Goal: Information Seeking & Learning: Learn about a topic

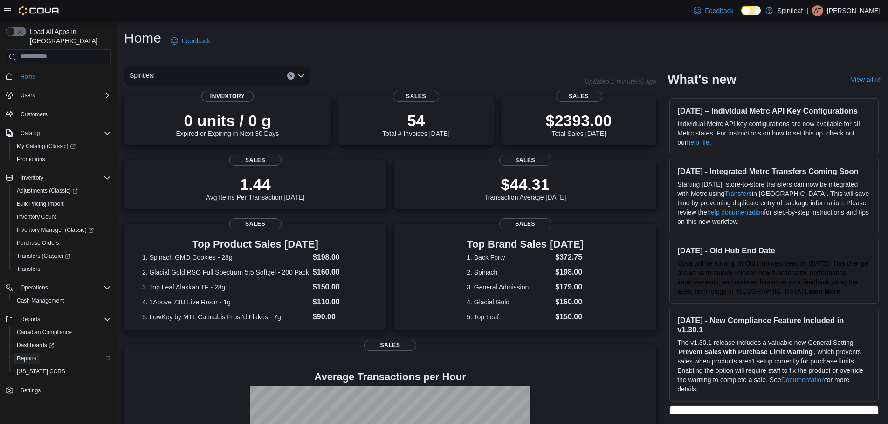
click at [32, 355] on span "Reports" at bounding box center [27, 358] width 20 height 11
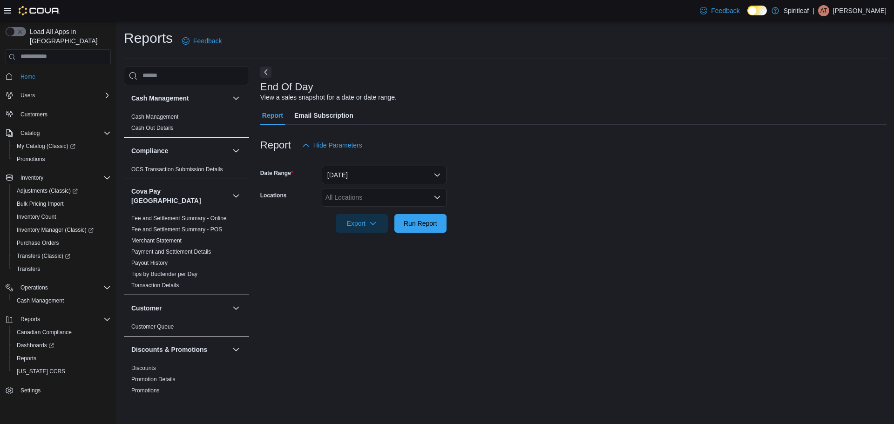
click at [372, 194] on div "All Locations" at bounding box center [384, 197] width 125 height 19
type input "***"
click at [372, 211] on span "571 - [GEOGRAPHIC_DATA] ([GEOGRAPHIC_DATA])" at bounding box center [435, 213] width 158 height 9
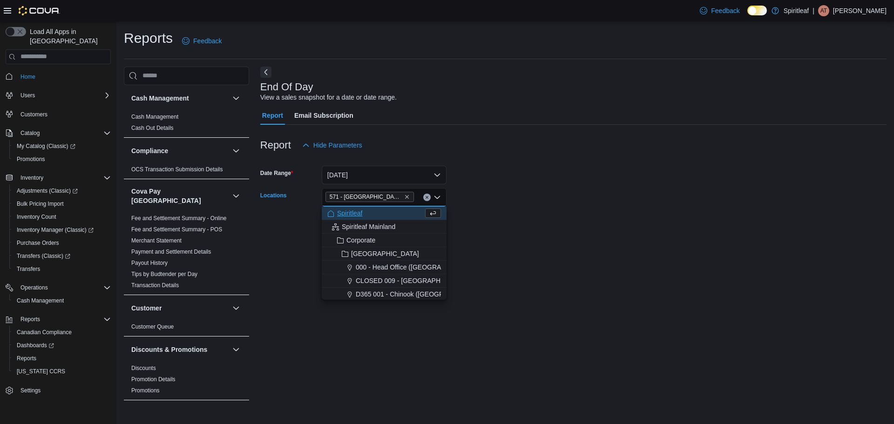
click at [553, 219] on form "Date Range [DATE] Locations [STREET_ADDRESS] Combo box. Selected. 571 - [GEOGRA…" at bounding box center [573, 194] width 627 height 78
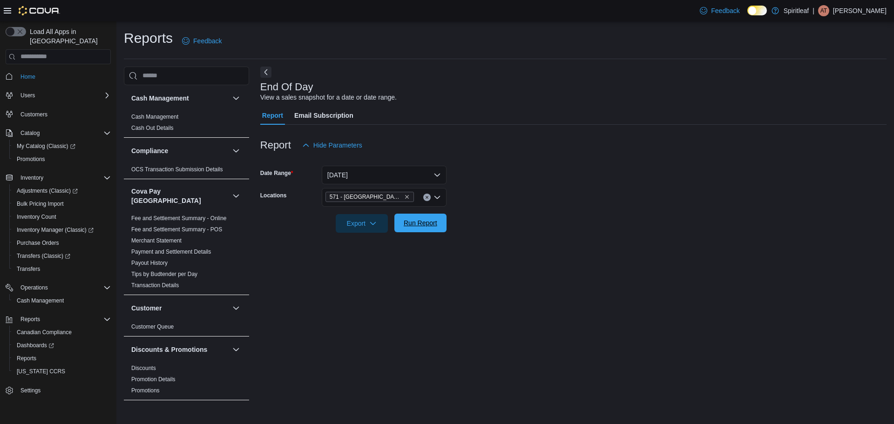
click at [436, 222] on span "Run Report" at bounding box center [421, 222] width 34 height 9
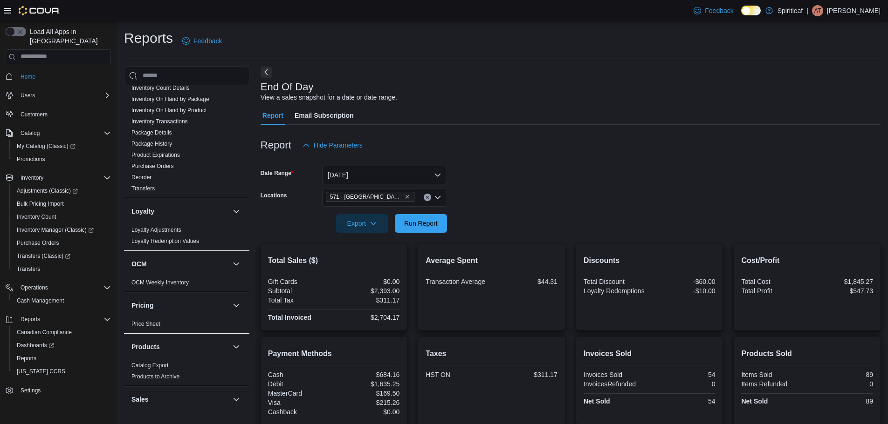
scroll to position [644, 0]
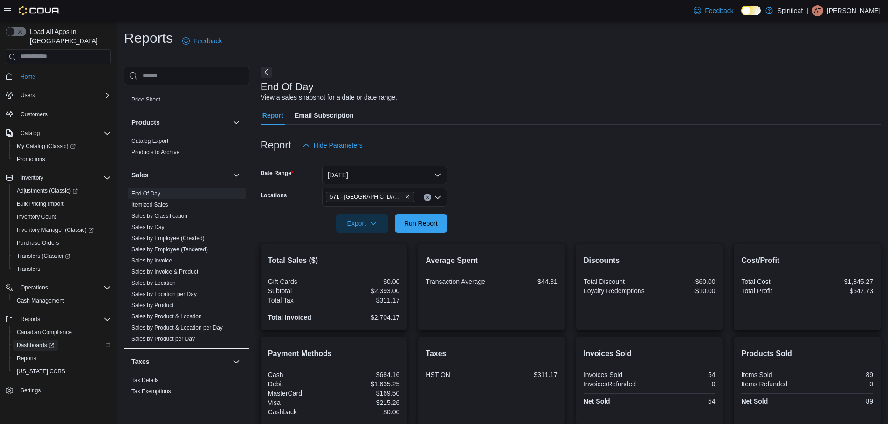
click at [41, 342] on span "Dashboards" at bounding box center [35, 345] width 37 height 7
click at [442, 220] on button "Run Report" at bounding box center [421, 223] width 52 height 19
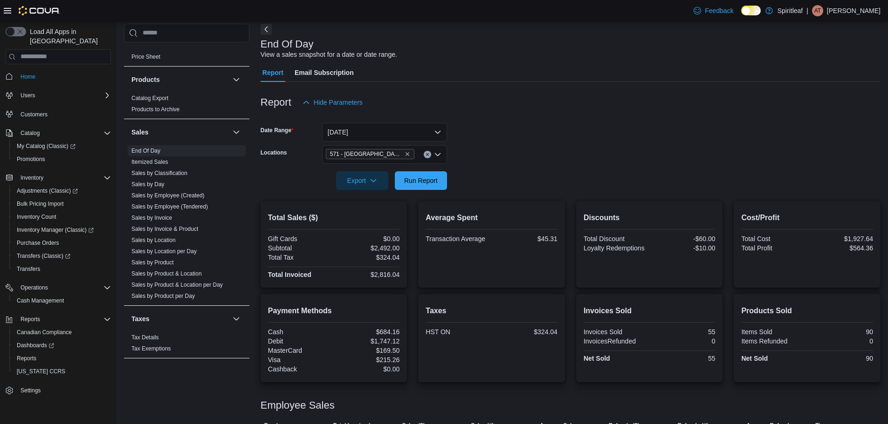
scroll to position [98, 0]
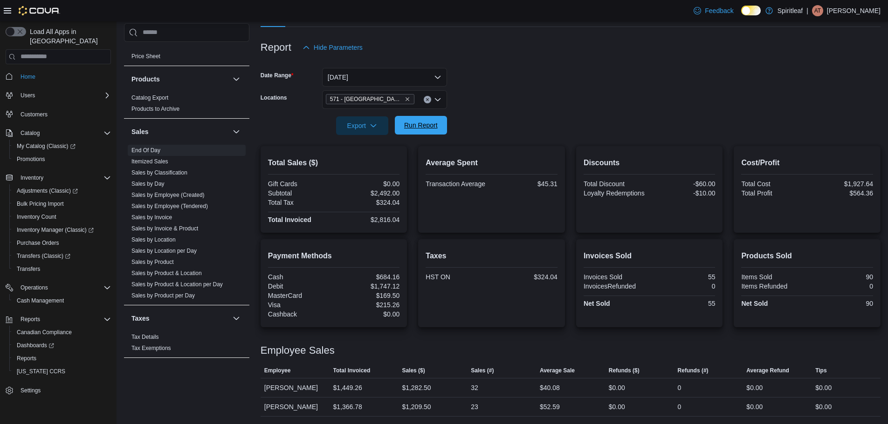
click at [426, 129] on span "Run Report" at bounding box center [421, 125] width 34 height 9
click at [428, 128] on span "Run Report" at bounding box center [421, 125] width 34 height 9
click at [433, 123] on span "Run Report" at bounding box center [421, 125] width 34 height 9
click at [149, 259] on link "Sales by Product" at bounding box center [152, 262] width 42 height 7
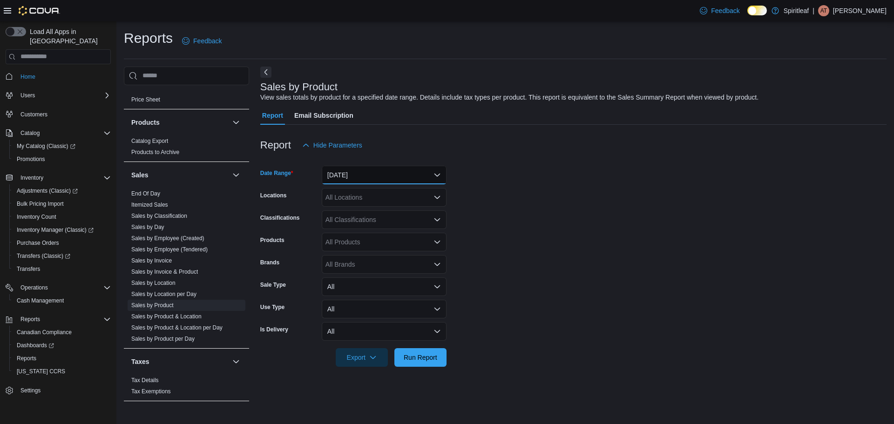
click at [401, 178] on button "[DATE]" at bounding box center [384, 175] width 125 height 19
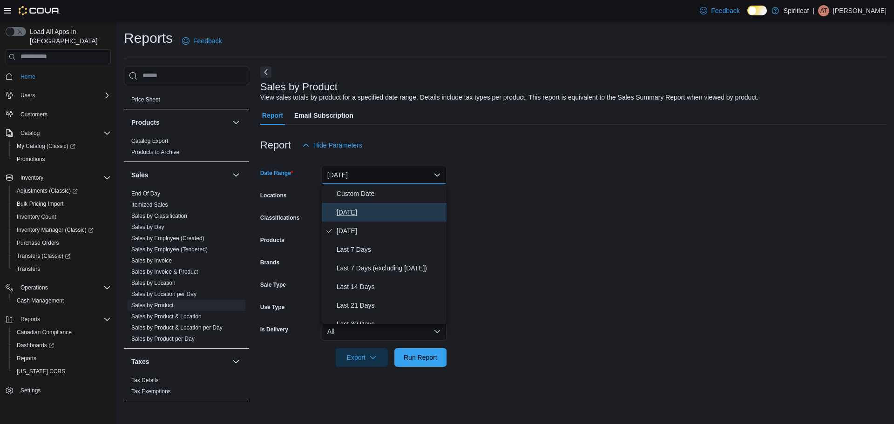
click at [371, 212] on span "[DATE]" at bounding box center [390, 212] width 106 height 11
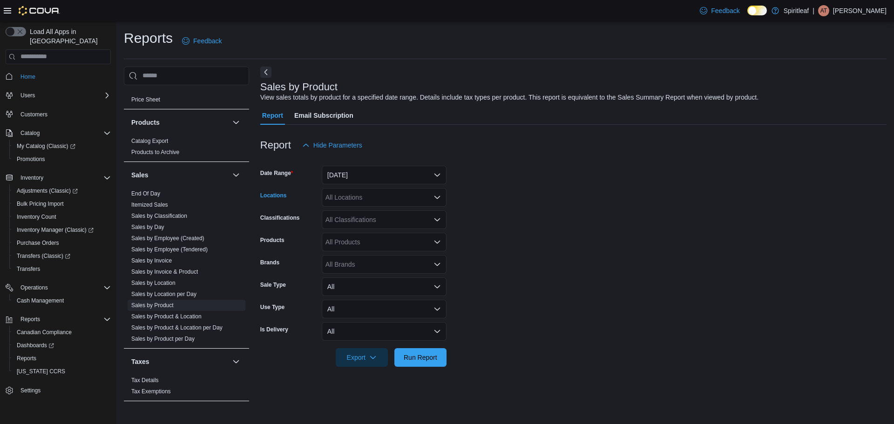
click at [388, 197] on div "All Locations" at bounding box center [384, 197] width 125 height 19
type input "***"
click at [383, 211] on span "571 - [GEOGRAPHIC_DATA] ([GEOGRAPHIC_DATA])" at bounding box center [435, 213] width 158 height 9
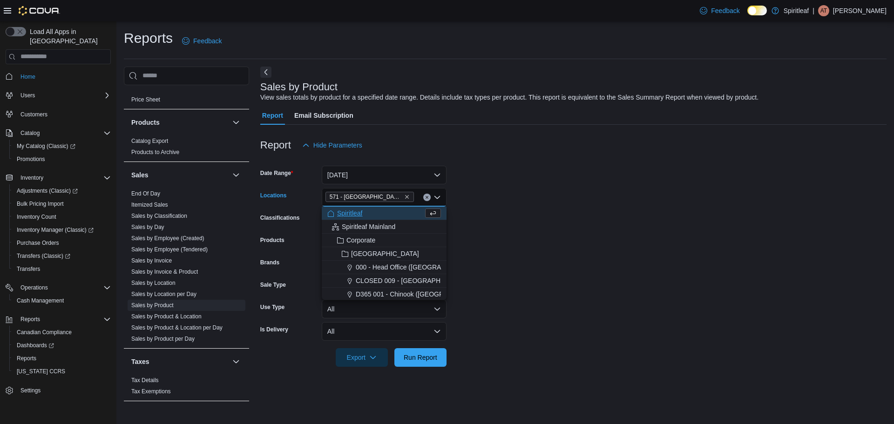
click at [559, 250] on form "Date Range [DATE] Locations [STREET_ADDRESS] Combo box. Selected. 571 - [GEOGRA…" at bounding box center [573, 261] width 627 height 212
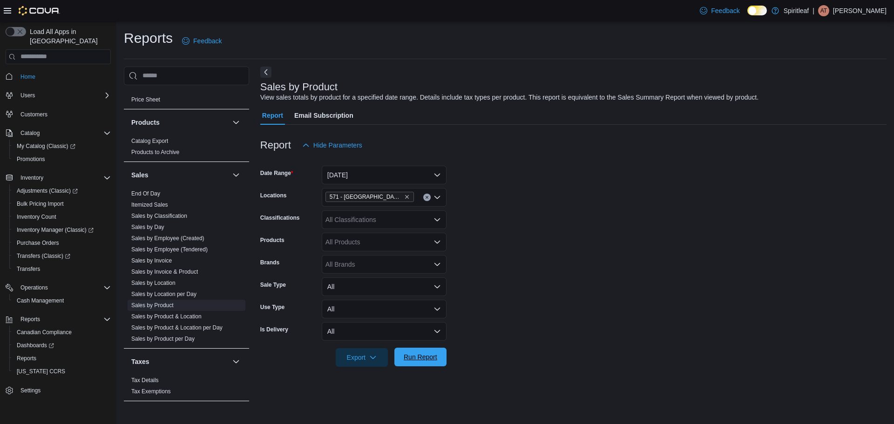
click at [427, 354] on span "Run Report" at bounding box center [421, 357] width 34 height 9
drag, startPoint x: 548, startPoint y: 243, endPoint x: 556, endPoint y: 234, distance: 11.9
click at [549, 242] on form "Date Range [DATE] Locations [STREET_ADDRESS] Classifications All Classification…" at bounding box center [570, 261] width 620 height 212
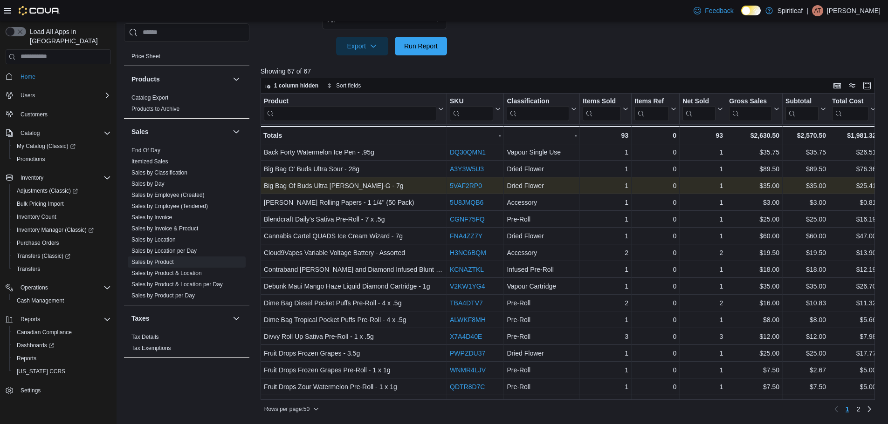
scroll to position [186, 0]
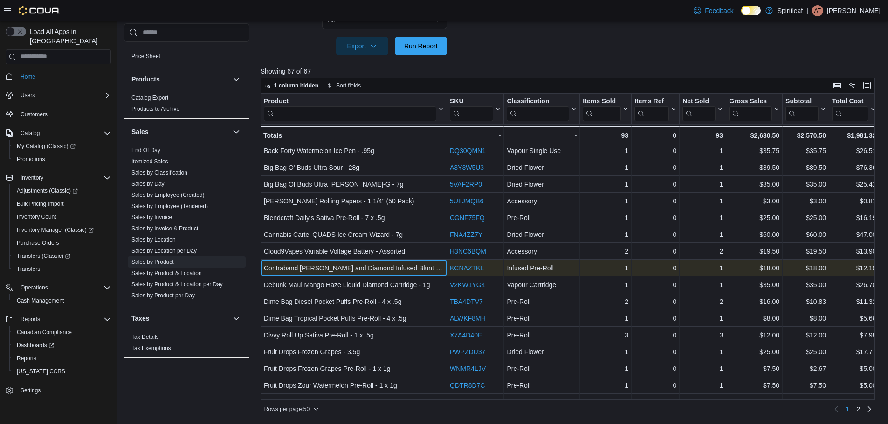
click at [335, 260] on div "Contraband [PERSON_NAME] and Diamond Infused Blunt - 1 x 1g - Product, column 1…" at bounding box center [353, 268] width 186 height 17
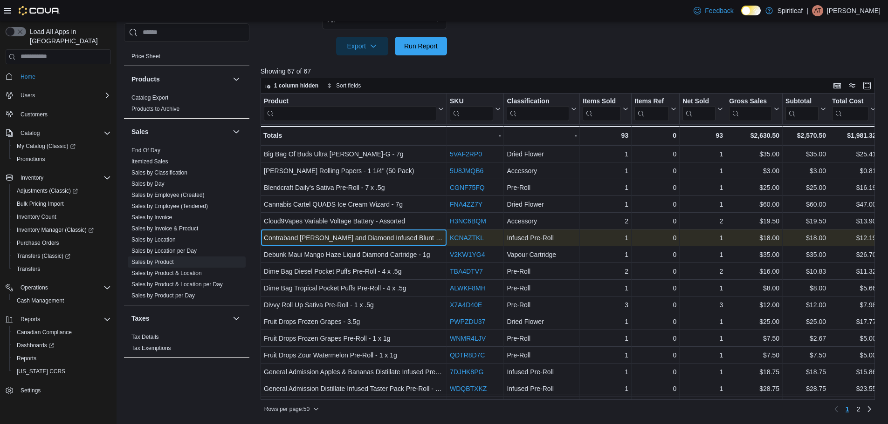
scroll to position [233, 0]
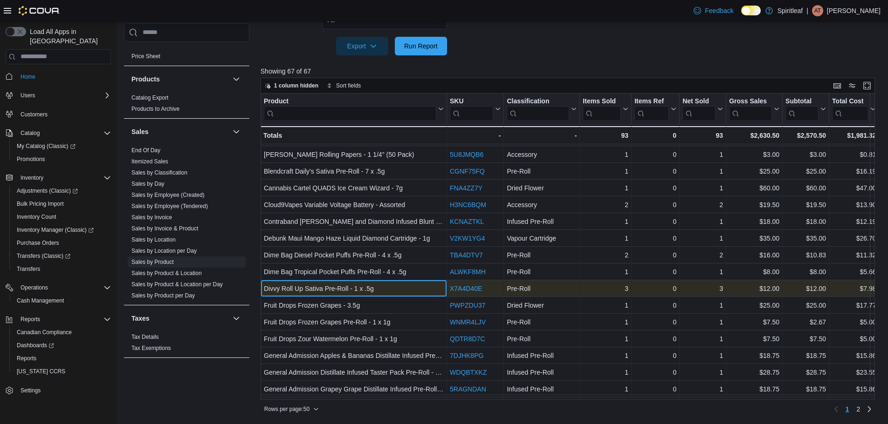
click at [338, 281] on div "Divvy Roll Up Sativa Pre-Roll - 1 x .5g - Product, column 1, row 23" at bounding box center [353, 288] width 186 height 17
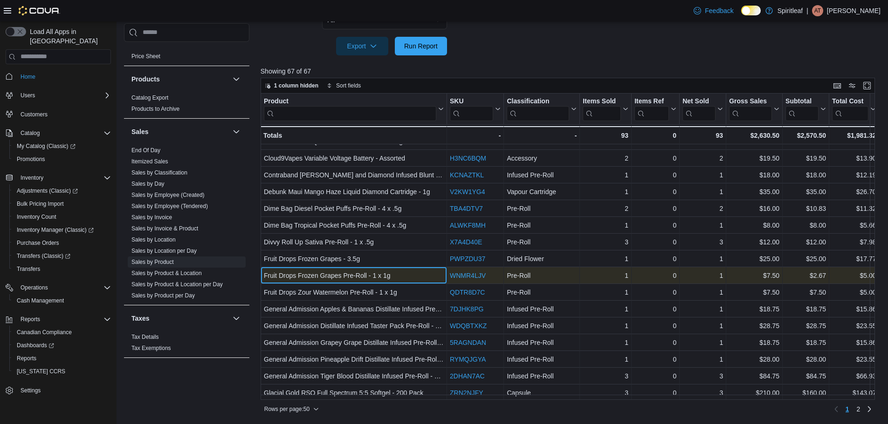
click at [349, 269] on div "Fruit Drops Frozen Grapes Pre-Roll - 1 x 1g - Product, column 1, row 25" at bounding box center [353, 275] width 186 height 17
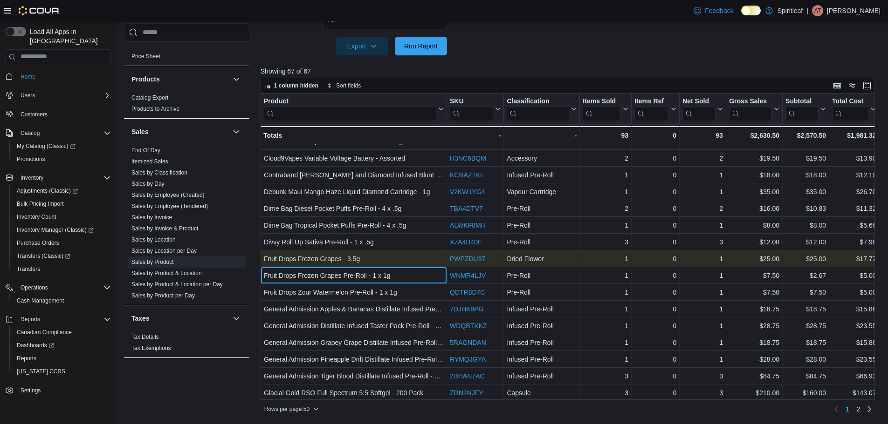
scroll to position [326, 0]
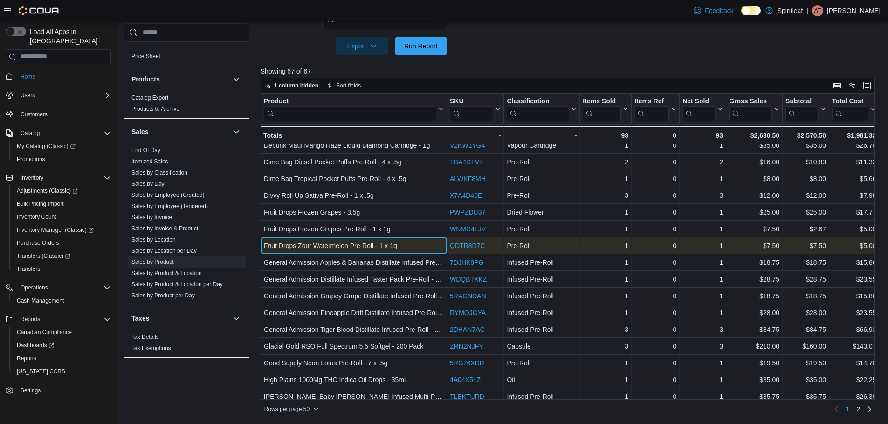
click at [367, 238] on div "Fruit Drops Zour Watermelon Pre-Roll - 1 x 1g - Product, column 1, row 26" at bounding box center [353, 246] width 186 height 17
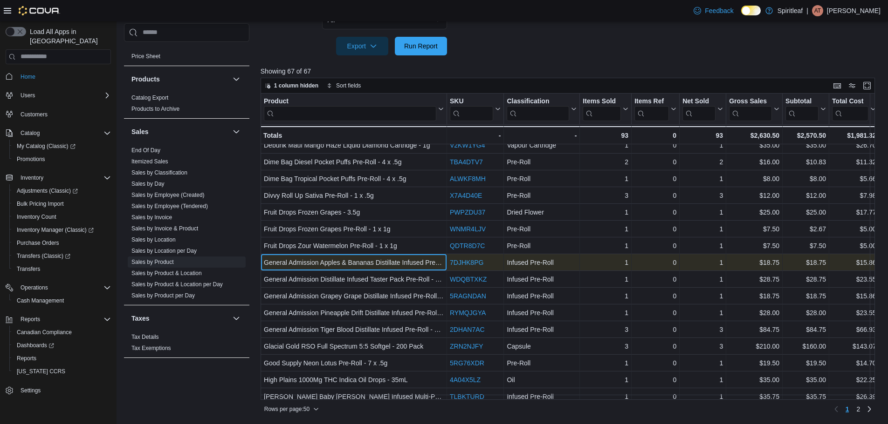
click at [397, 270] on div "General Admission Apples & Bananas Distillate Infused Pre-Roll - 3 x .5g - Prod…" at bounding box center [353, 262] width 186 height 17
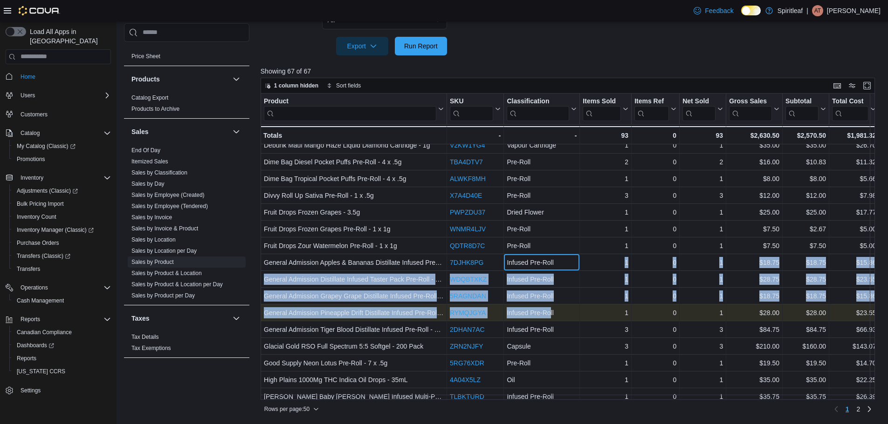
drag, startPoint x: 563, startPoint y: 258, endPoint x: 551, endPoint y: 315, distance: 58.5
click at [551, 315] on div "Product Click to view column header actions SKU Click to view column header act…" at bounding box center [840, 248] width 1160 height 961
click at [551, 315] on div "Infused Pre-Roll" at bounding box center [541, 312] width 70 height 11
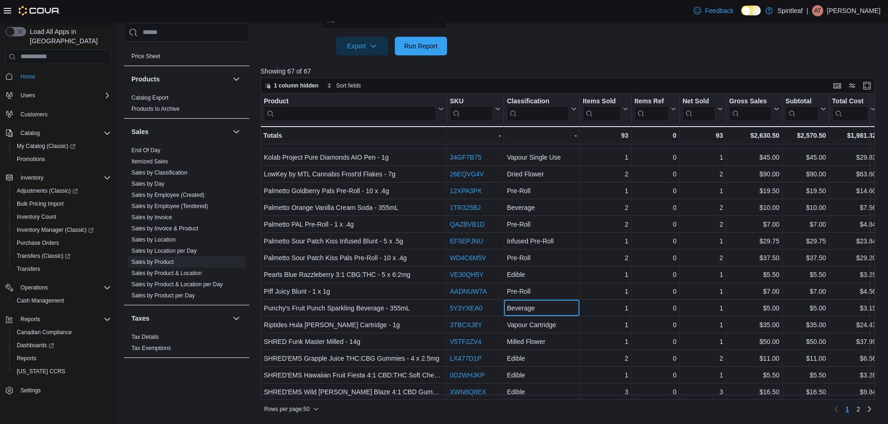
scroll to position [587, 0]
click at [309, 410] on span "Rows per page : 50" at bounding box center [286, 409] width 45 height 7
click at [313, 391] on span "100 rows" at bounding box center [303, 390] width 30 height 7
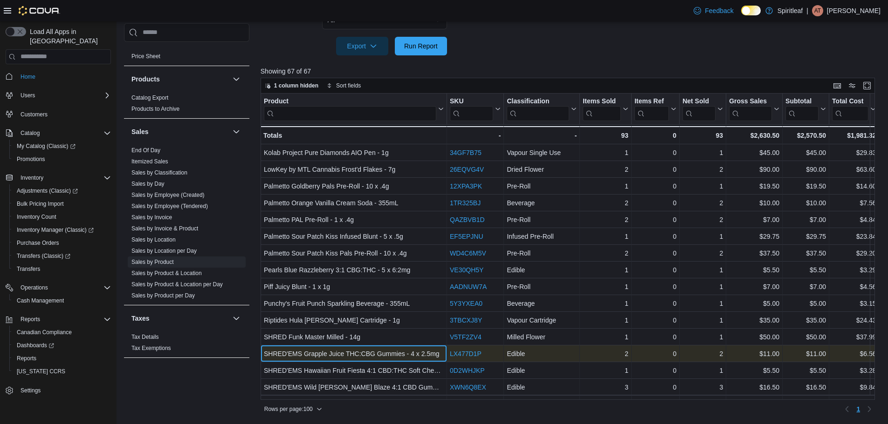
click at [366, 350] on div "SHRED'EMS Grapple Juice THC:CBG Gummies - 4 x 2.5mg" at bounding box center [354, 353] width 180 height 11
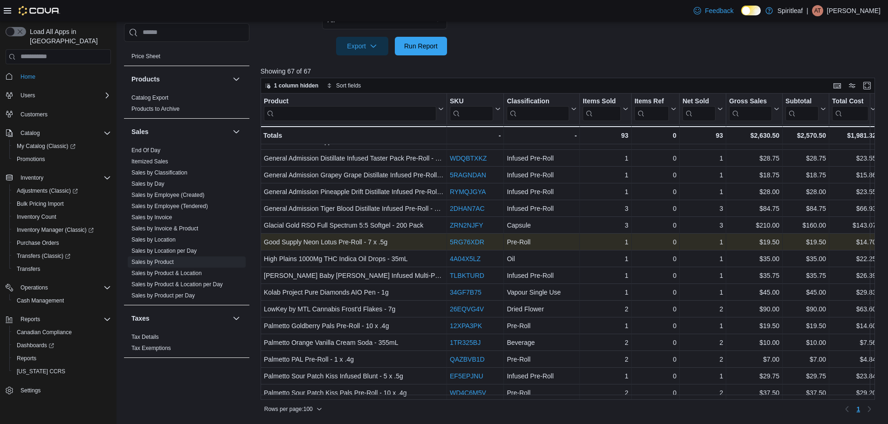
scroll to position [494, 0]
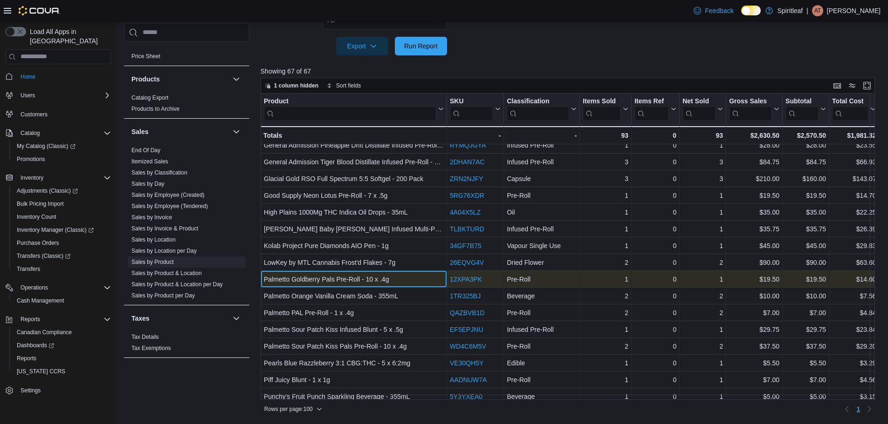
click at [361, 276] on div "Palmetto Goldberry Pals Pre-Roll - 10 x .4g" at bounding box center [354, 279] width 180 height 11
click at [411, 275] on div "Palmetto Goldberry Pals Pre-Roll - 10 x .4g" at bounding box center [354, 279] width 180 height 11
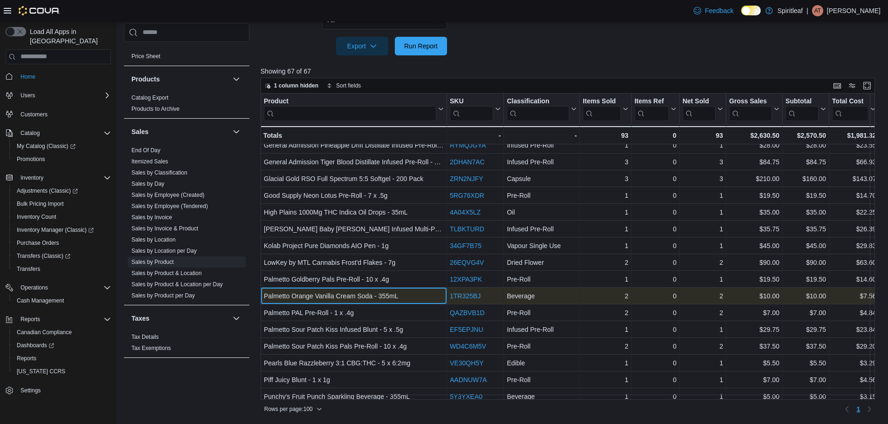
click at [403, 294] on div "Palmetto Orange Vanilla Cream Soda - 355mL" at bounding box center [354, 296] width 180 height 11
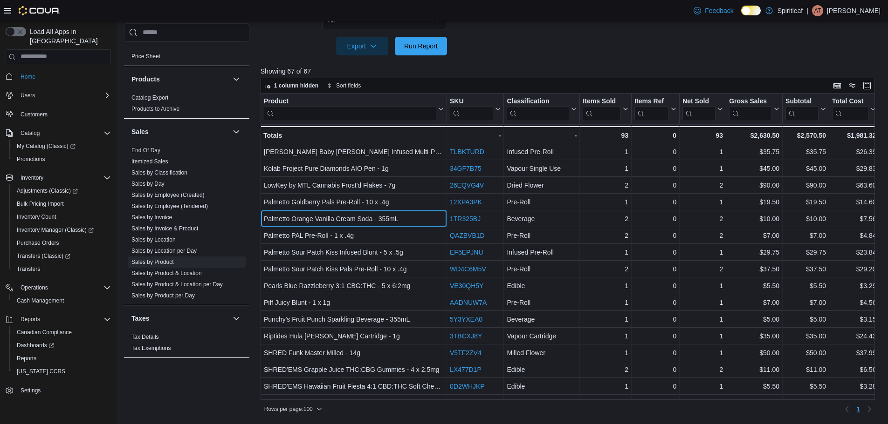
scroll to position [587, 0]
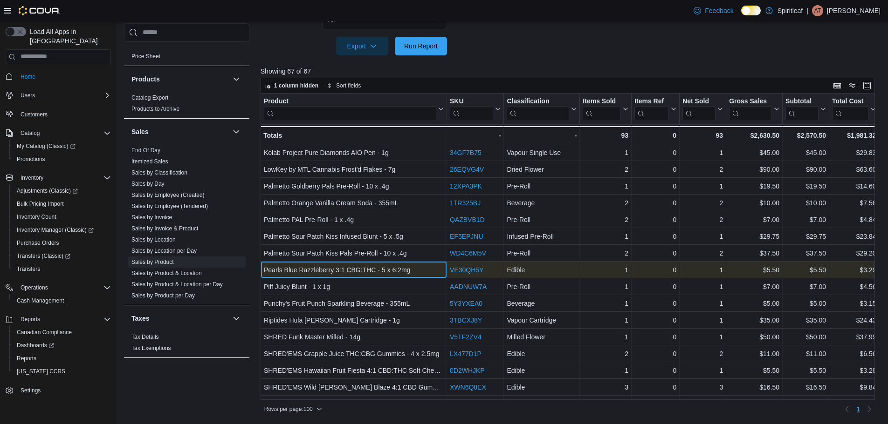
click at [421, 266] on div "Pearls Blue Razzleberry 3:1 CBG:THC - 5 x 6:2mg" at bounding box center [354, 270] width 180 height 11
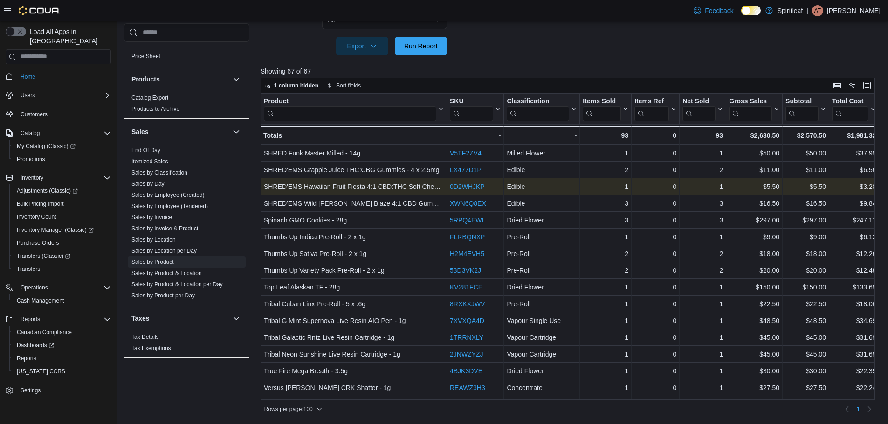
scroll to position [773, 0]
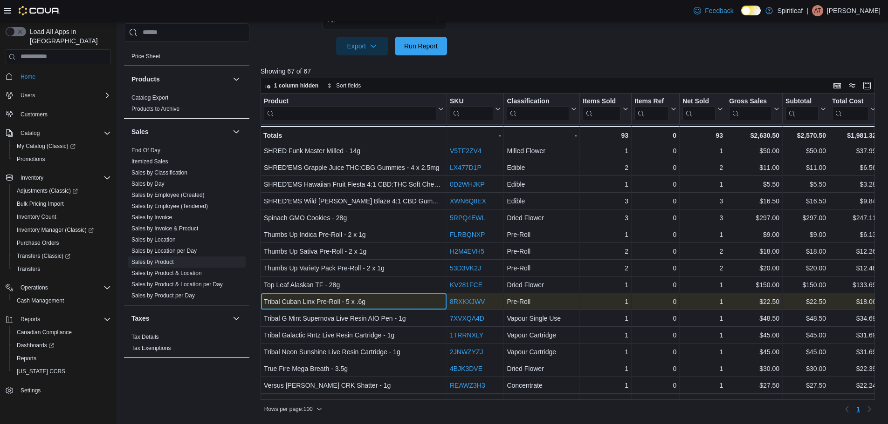
click at [390, 301] on div "Tribal Cuban Linx Pre-Roll - 5 x .6g" at bounding box center [354, 301] width 180 height 11
click at [389, 301] on div "Tribal Cuban Linx Pre-Roll - 5 x .6g" at bounding box center [354, 301] width 180 height 11
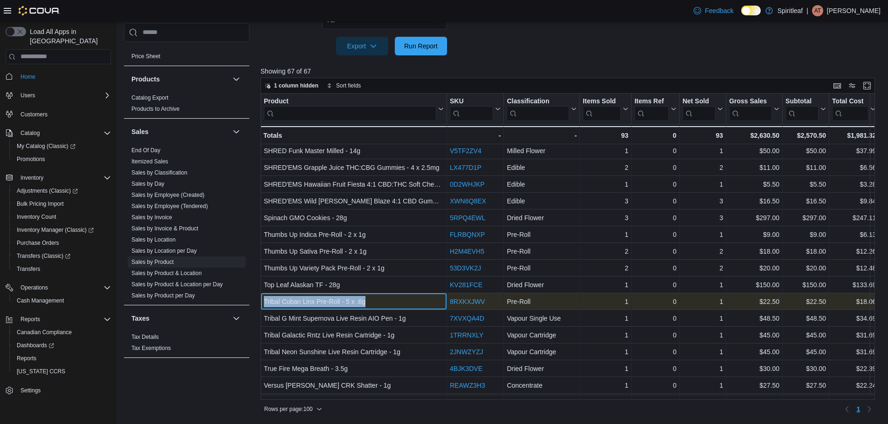
click at [389, 301] on div "Tribal Cuban Linx Pre-Roll - 5 x .6g" at bounding box center [354, 301] width 180 height 11
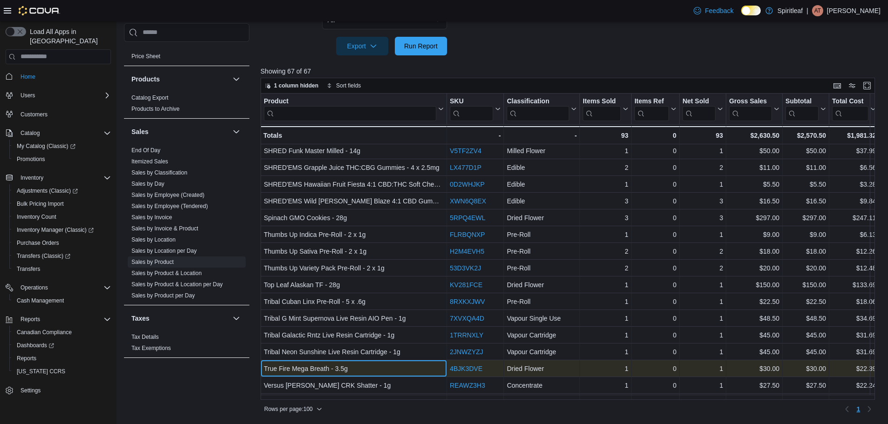
click at [405, 361] on div "True Fire Mega Breath - 3.5g - Product, column 1, row 60" at bounding box center [353, 369] width 186 height 17
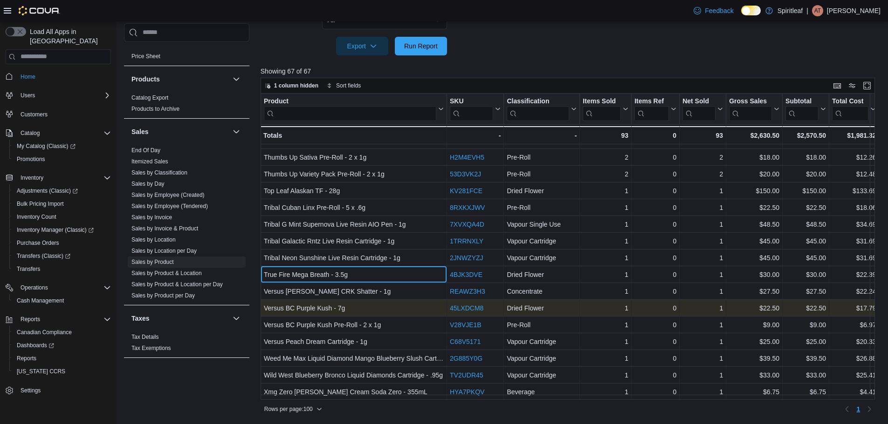
scroll to position [872, 0]
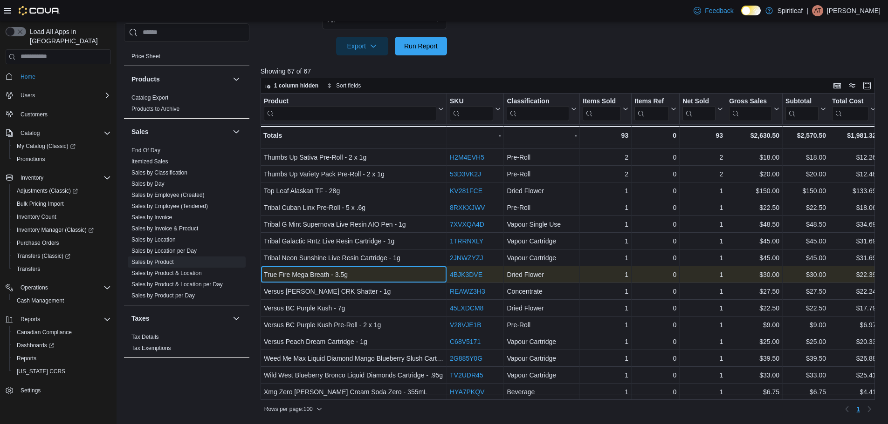
drag, startPoint x: 345, startPoint y: 267, endPoint x: 345, endPoint y: 273, distance: 5.1
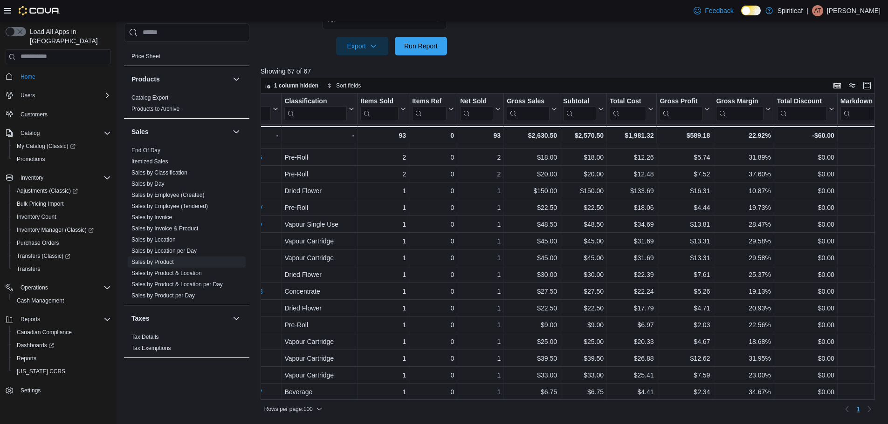
scroll to position [872, 228]
